Goal: Task Accomplishment & Management: Manage account settings

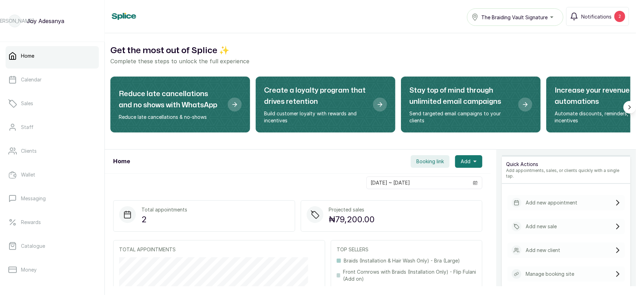
click at [426, 163] on span "Booking link" at bounding box center [430, 161] width 28 height 7
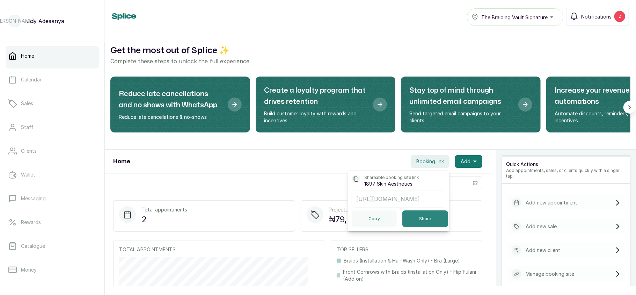
click at [415, 226] on button "Share" at bounding box center [425, 218] width 46 height 17
click at [599, 15] on span "Notifications" at bounding box center [596, 16] width 30 height 7
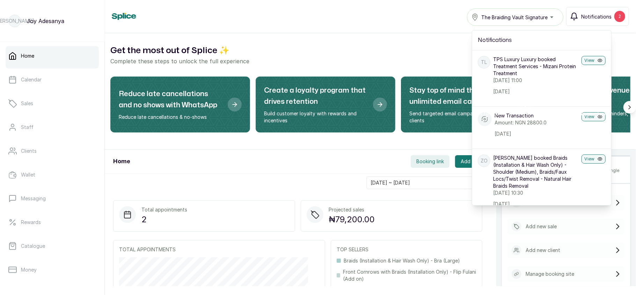
click at [599, 15] on span "Notifications" at bounding box center [596, 16] width 30 height 7
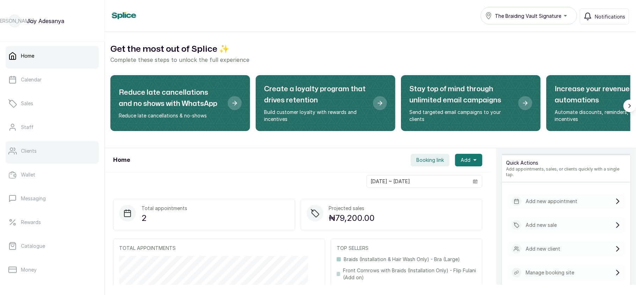
scroll to position [101, 0]
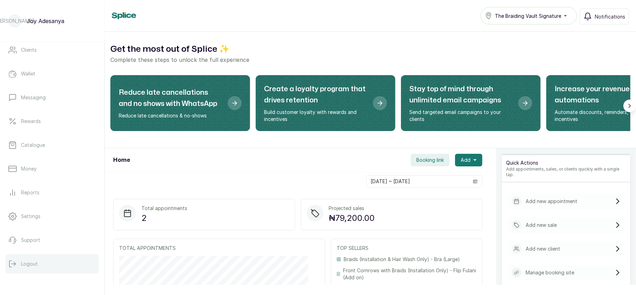
click at [38, 266] on button "Logout" at bounding box center [52, 264] width 93 height 20
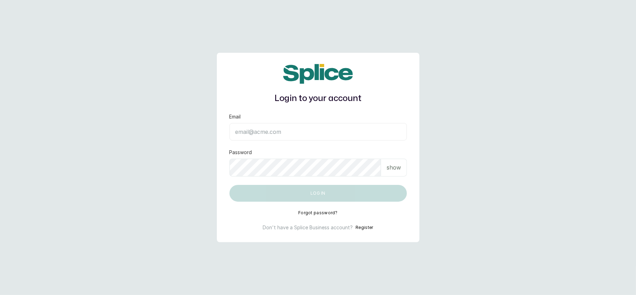
click at [295, 127] on input "Email" at bounding box center [317, 131] width 177 height 17
click at [391, 169] on p "show" at bounding box center [393, 167] width 14 height 8
click at [348, 135] on input "layo@withsplice.com" at bounding box center [317, 131] width 177 height 17
type input "lovedive948@withsplice.com"
click at [404, 166] on div "hide" at bounding box center [395, 167] width 22 height 18
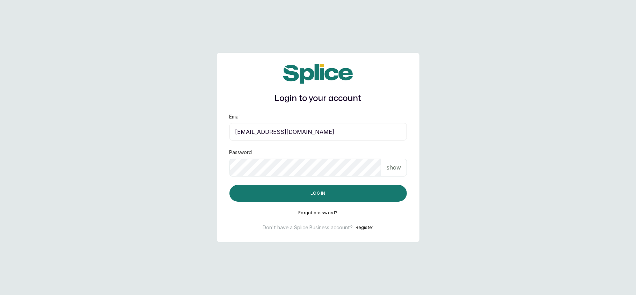
click at [391, 168] on p "show" at bounding box center [393, 167] width 14 height 8
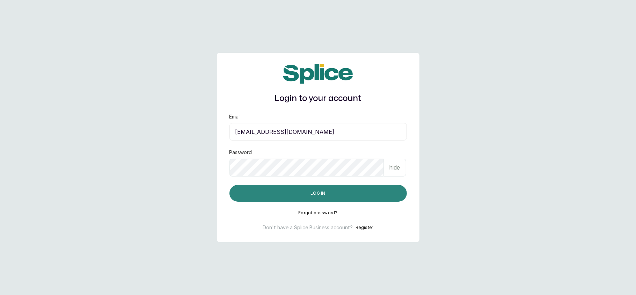
click at [255, 189] on button "Log in" at bounding box center [317, 193] width 177 height 17
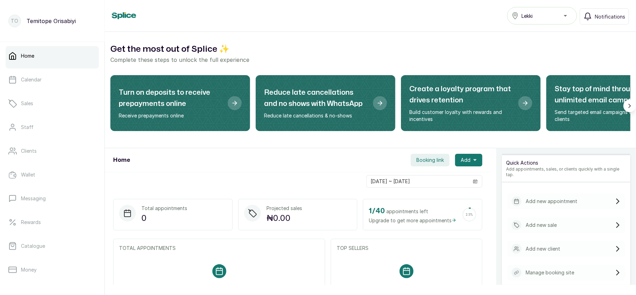
click at [562, 19] on div "Lekki" at bounding box center [541, 16] width 61 height 8
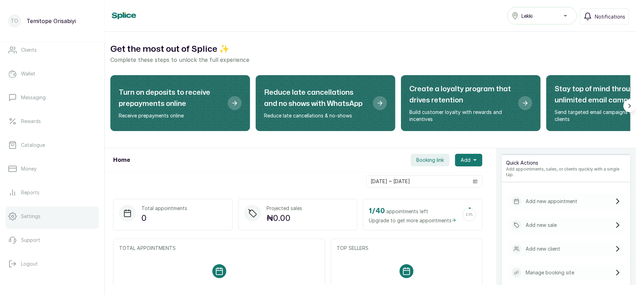
click at [48, 216] on link "Settings" at bounding box center [52, 216] width 93 height 20
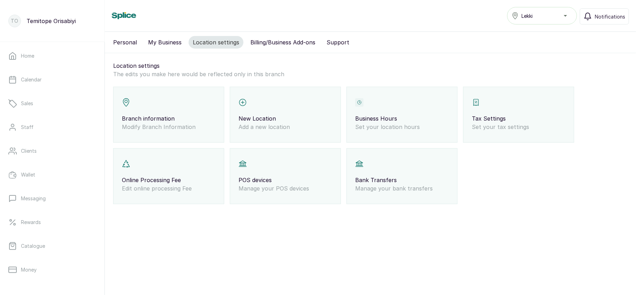
click at [552, 20] on button "Lekki" at bounding box center [542, 15] width 70 height 17
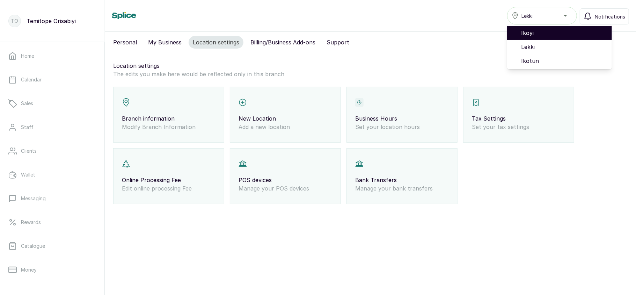
click at [534, 35] on span "Ikoyi" at bounding box center [563, 33] width 85 height 8
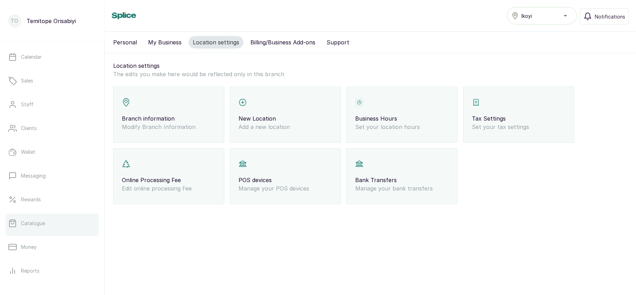
scroll to position [23, 0]
click at [40, 222] on p "Catalogue" at bounding box center [33, 222] width 24 height 7
